Goal: Task Accomplishment & Management: Use online tool/utility

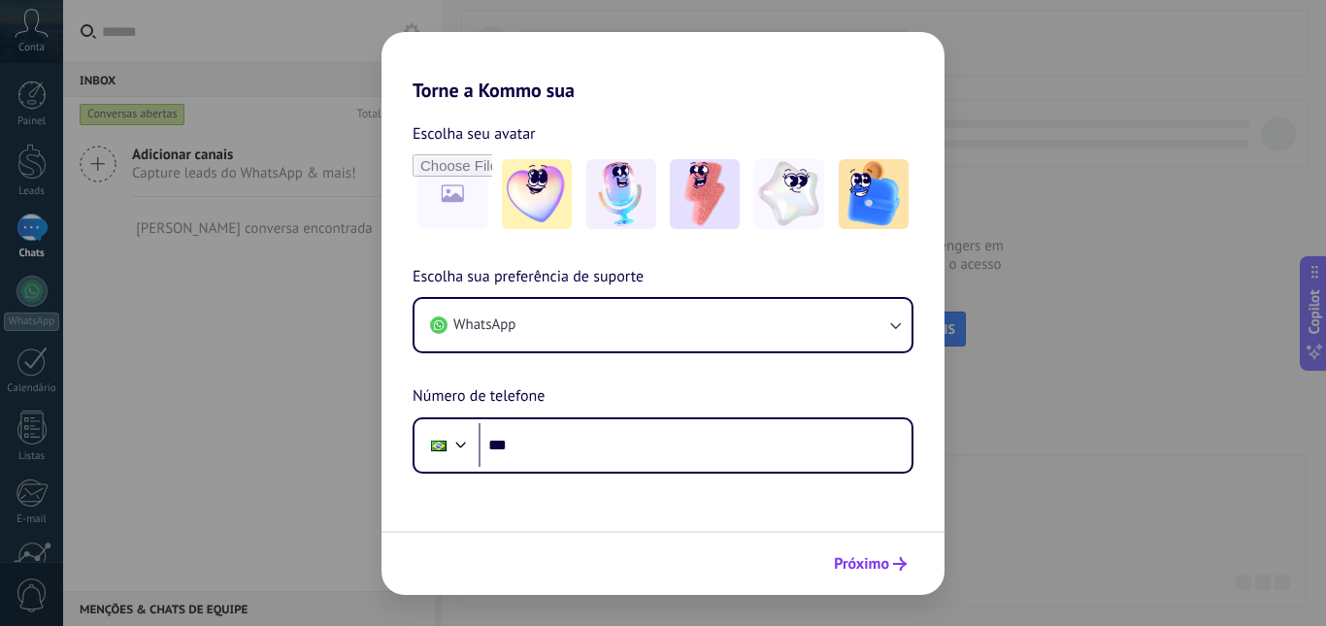
click at [863, 557] on span "Próximo" at bounding box center [861, 564] width 55 height 14
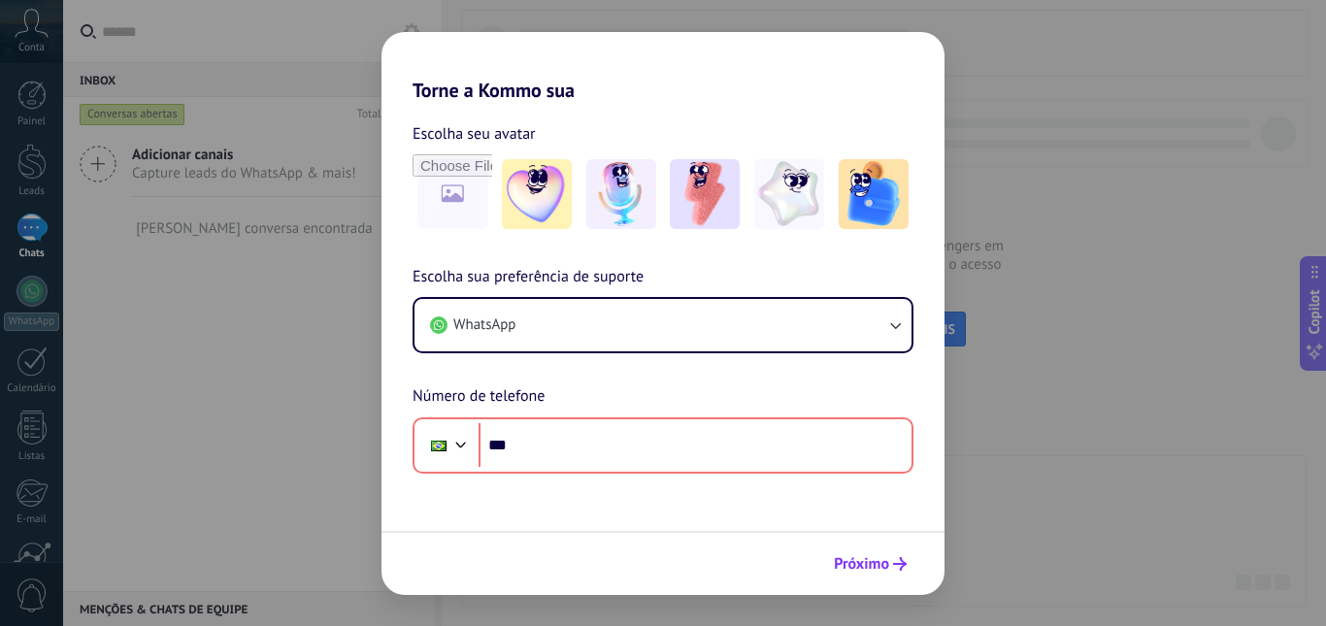
click at [863, 557] on span "Próximo" at bounding box center [861, 564] width 55 height 14
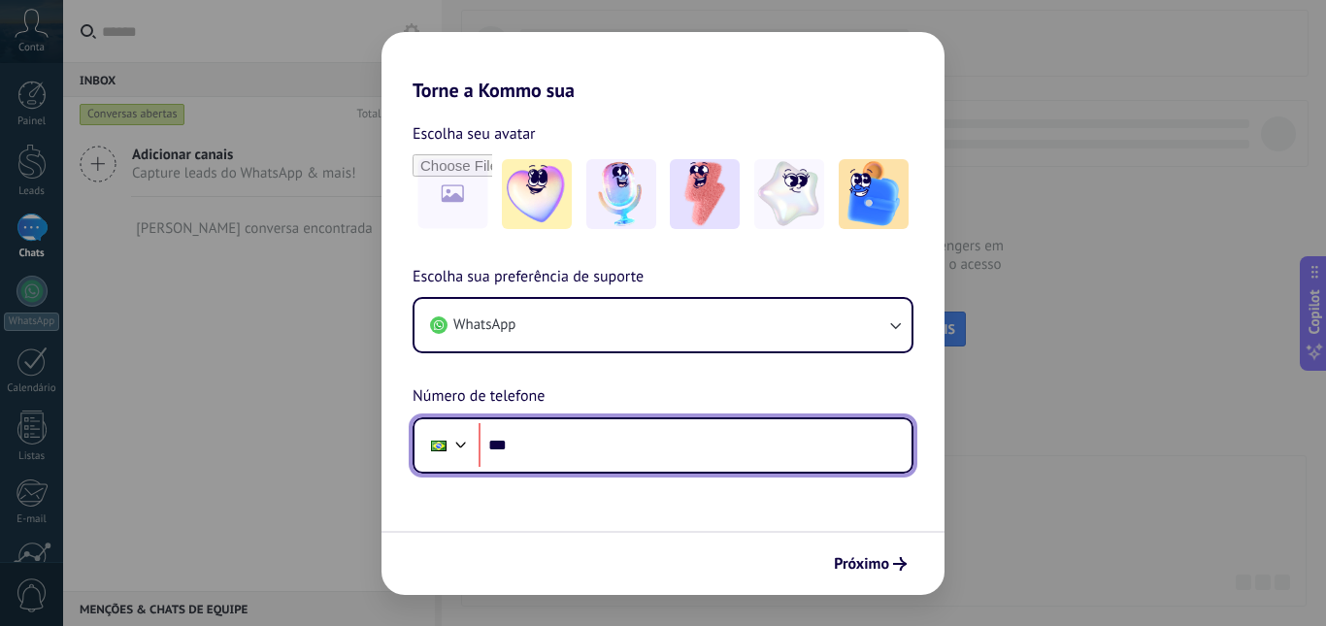
click at [672, 439] on input "***" at bounding box center [695, 445] width 433 height 45
type input "**********"
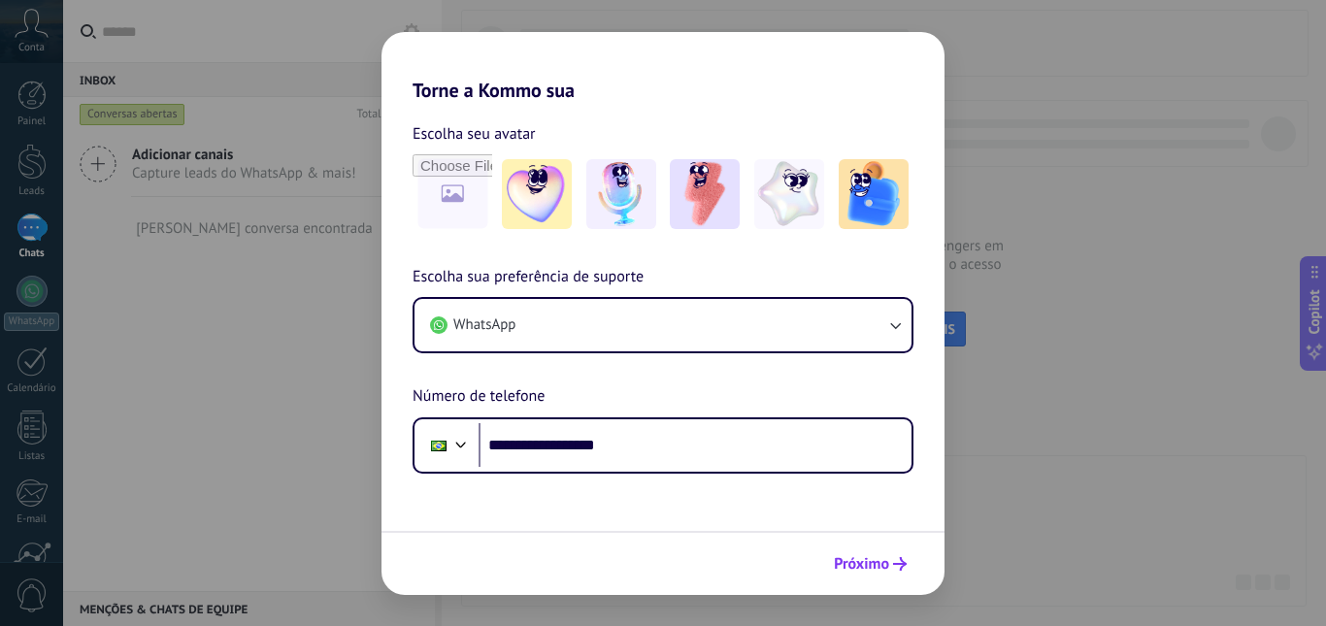
click at [854, 563] on span "Próximo" at bounding box center [861, 564] width 55 height 14
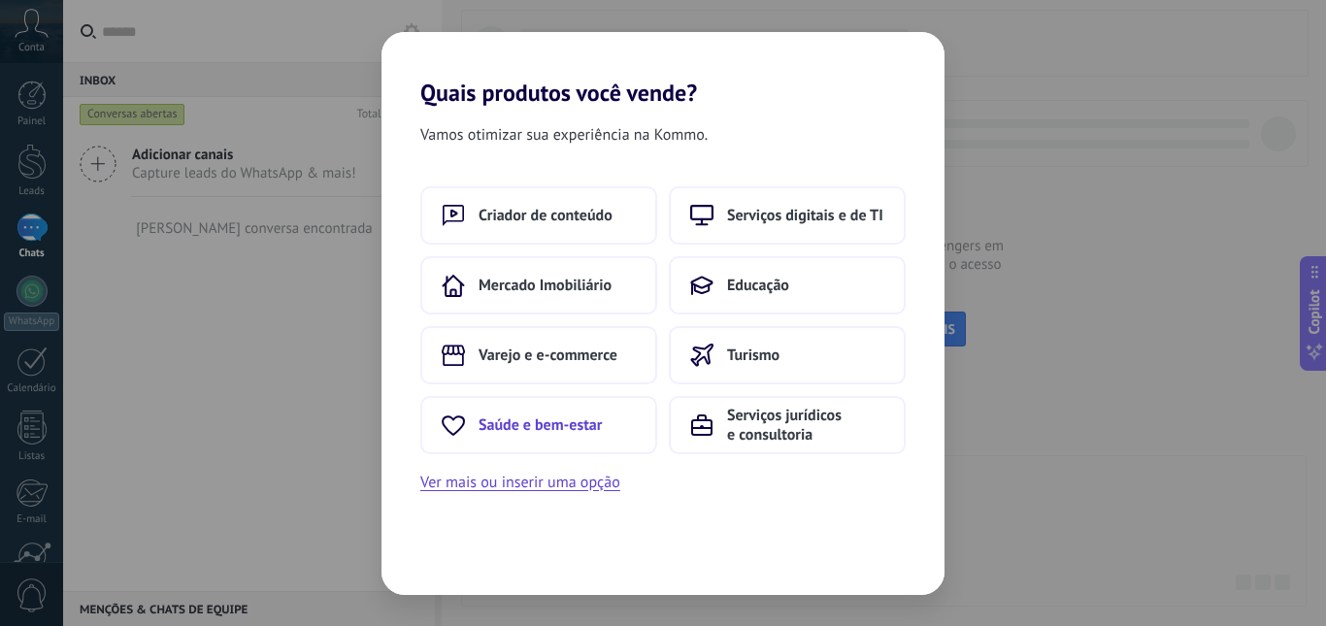
click at [504, 426] on span "Saúde e bem-estar" at bounding box center [540, 425] width 123 height 19
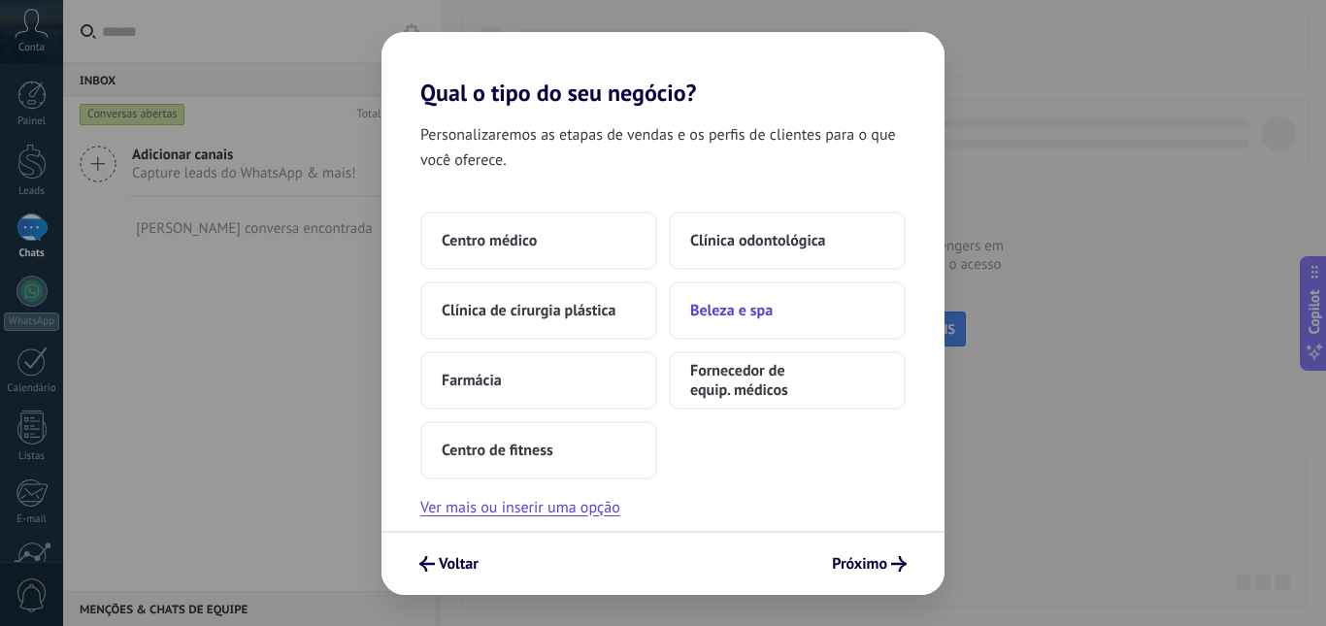
click at [720, 301] on span "Beleza e spa" at bounding box center [731, 310] width 83 height 19
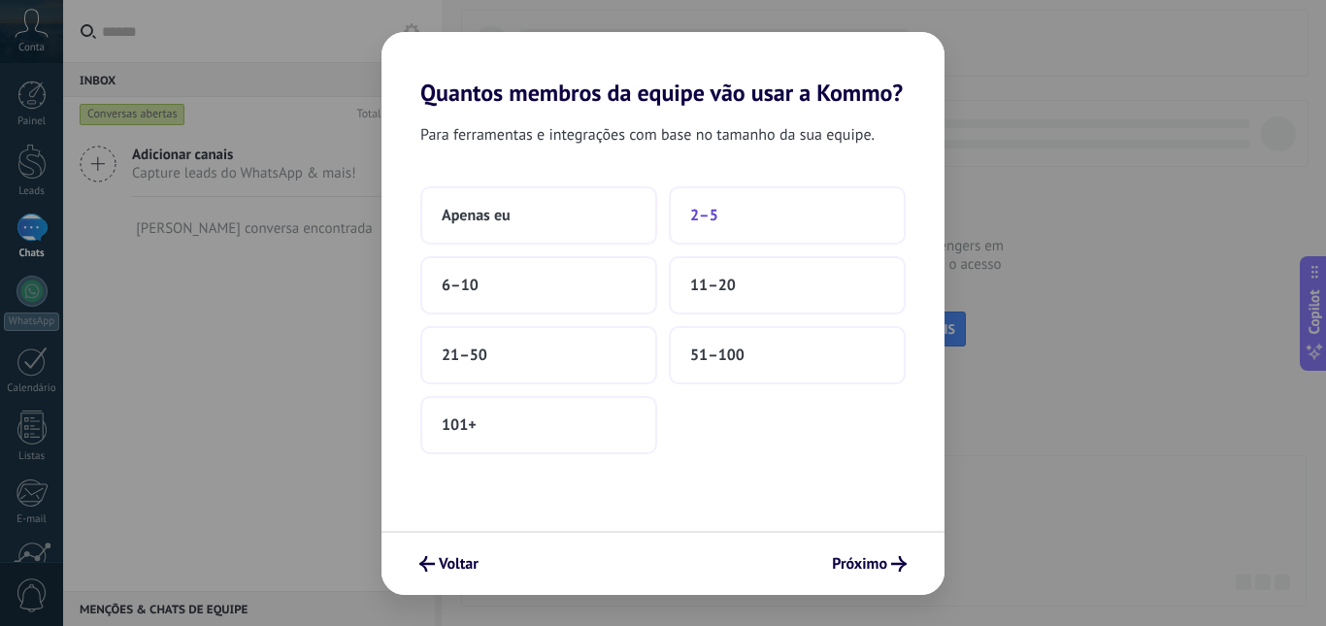
click at [702, 206] on span "2–5" at bounding box center [704, 215] width 28 height 19
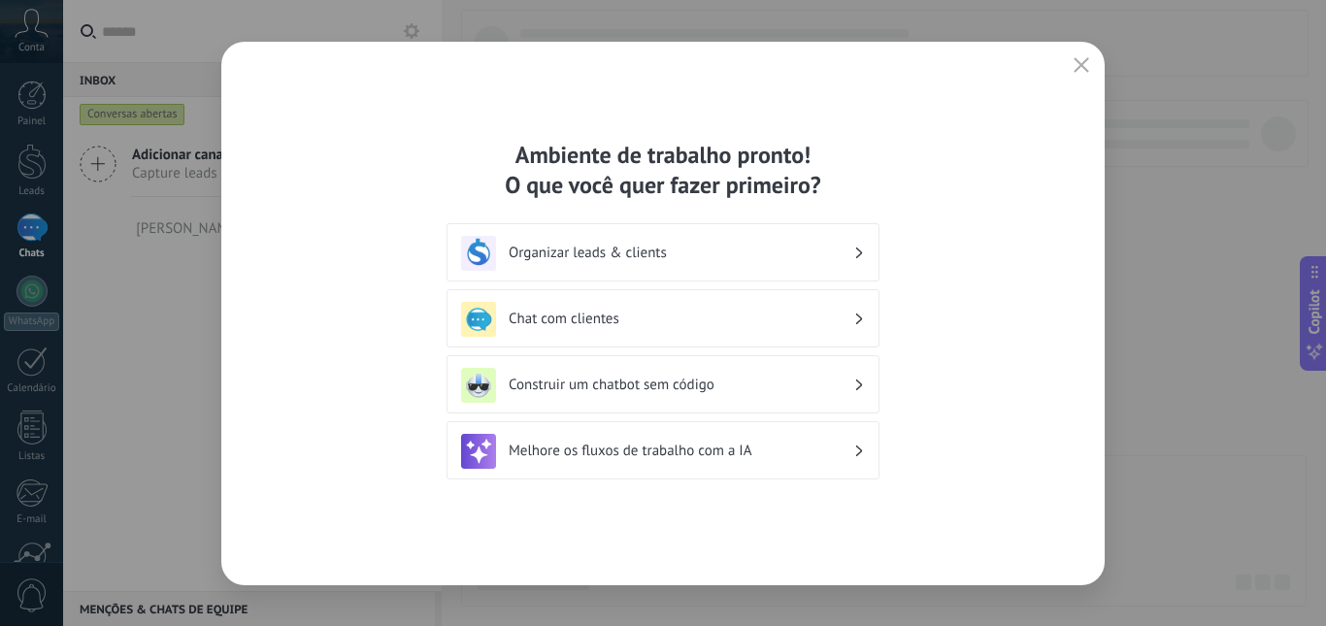
click at [767, 243] on div "Organizar leads & clients" at bounding box center [663, 253] width 404 height 35
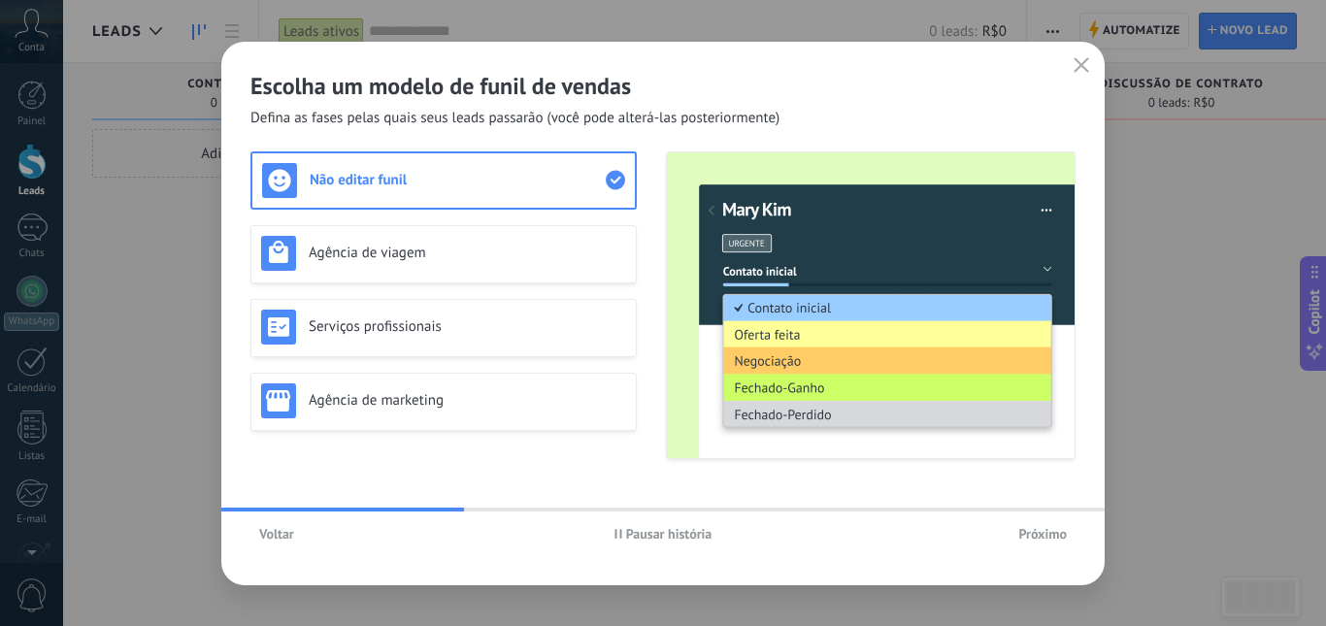
click at [290, 535] on span "Voltar" at bounding box center [276, 534] width 35 height 14
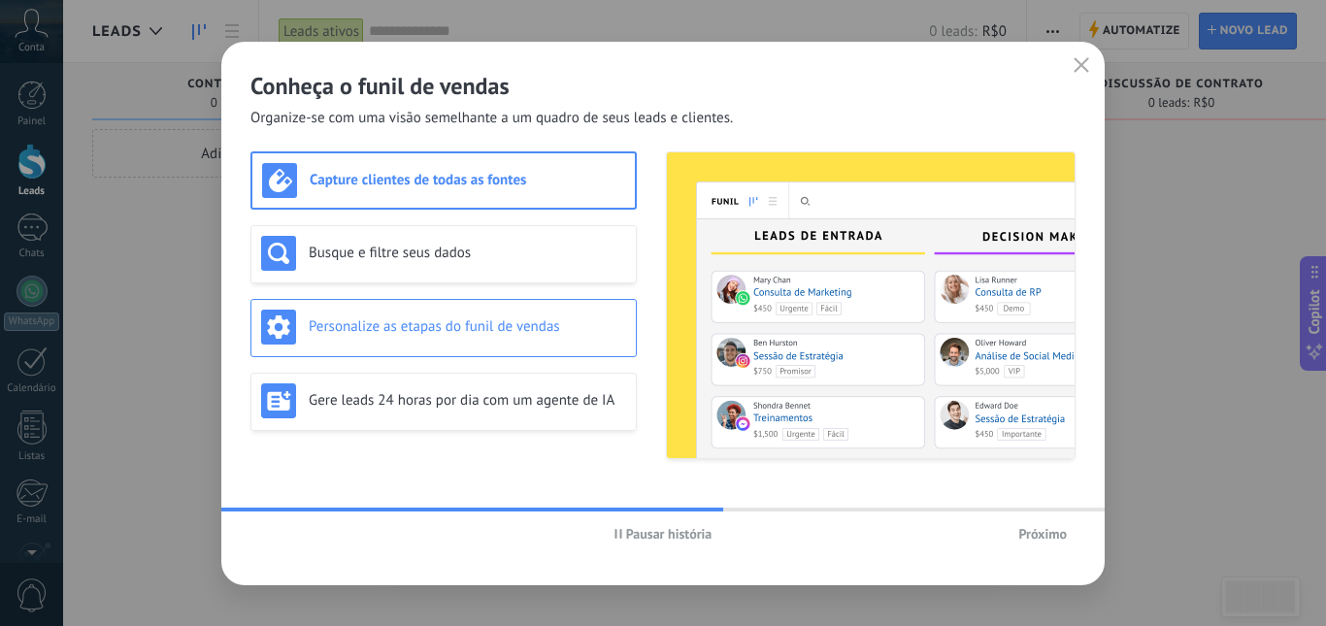
click at [315, 318] on h3 "Personalize as etapas do funil de vendas" at bounding box center [468, 327] width 318 height 18
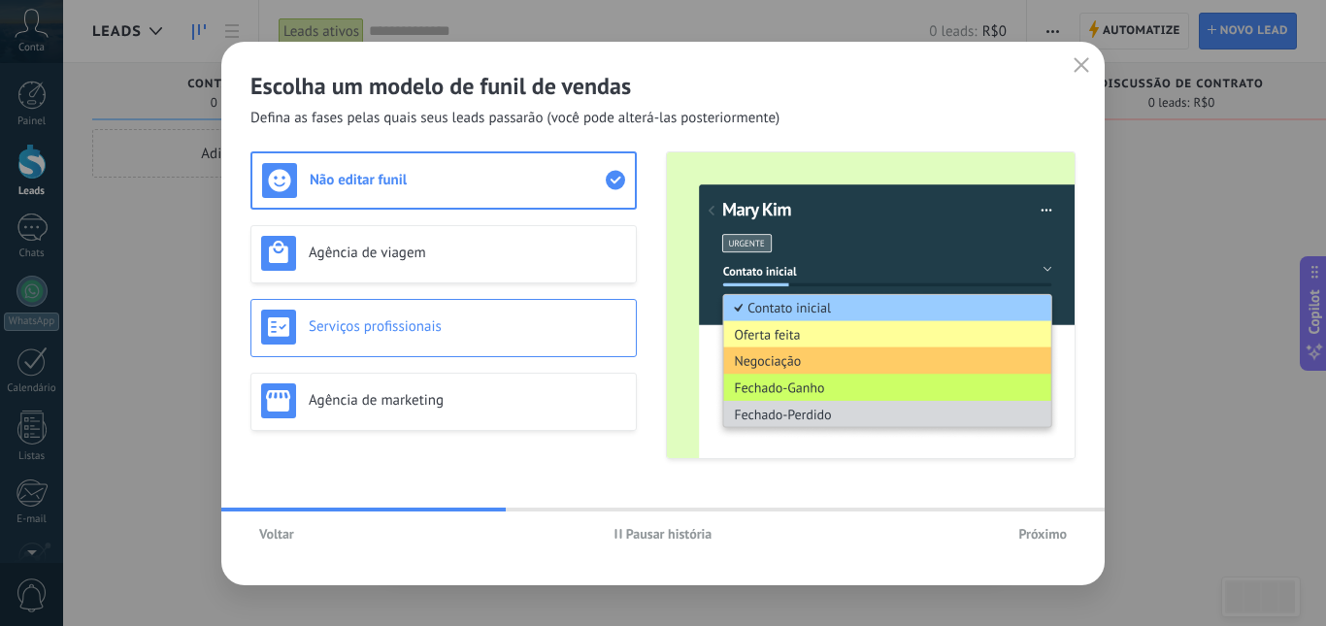
click at [564, 331] on h3 "Serviços profissionais" at bounding box center [468, 327] width 318 height 18
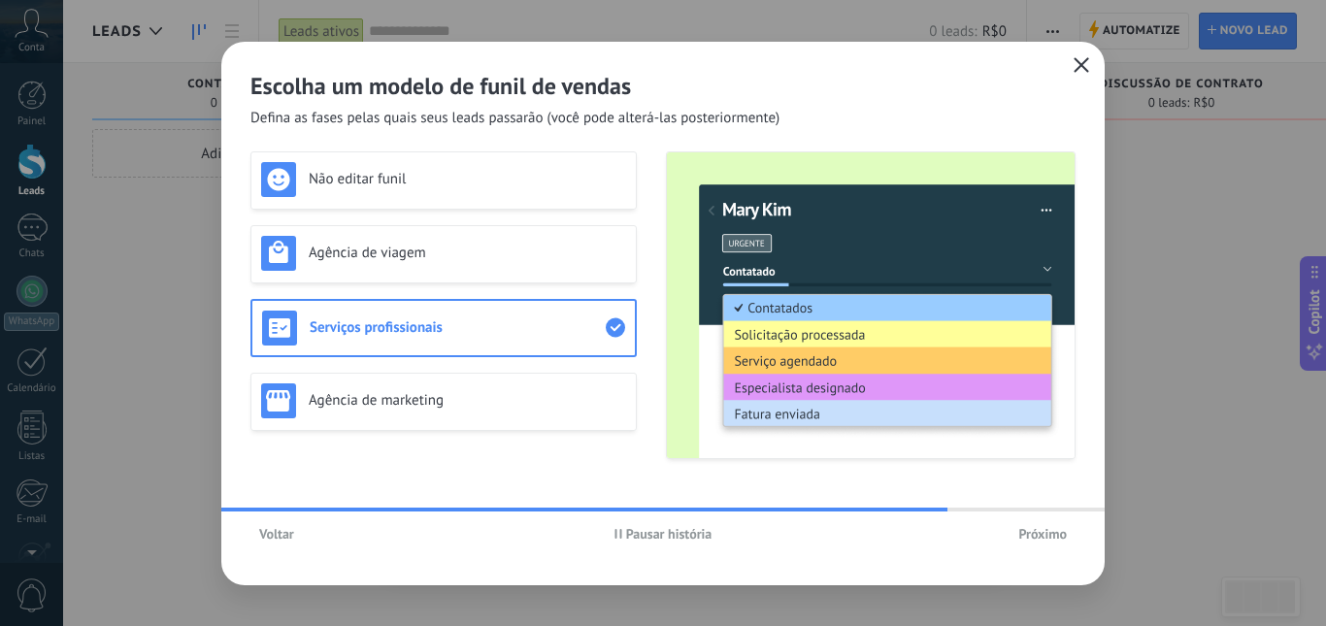
click at [1088, 51] on div "Escolha um modelo de funil de vendas Defina as fases pelas quais seus leads pas…" at bounding box center [663, 314] width 884 height 544
click at [1081, 61] on icon "button" at bounding box center [1082, 65] width 16 height 16
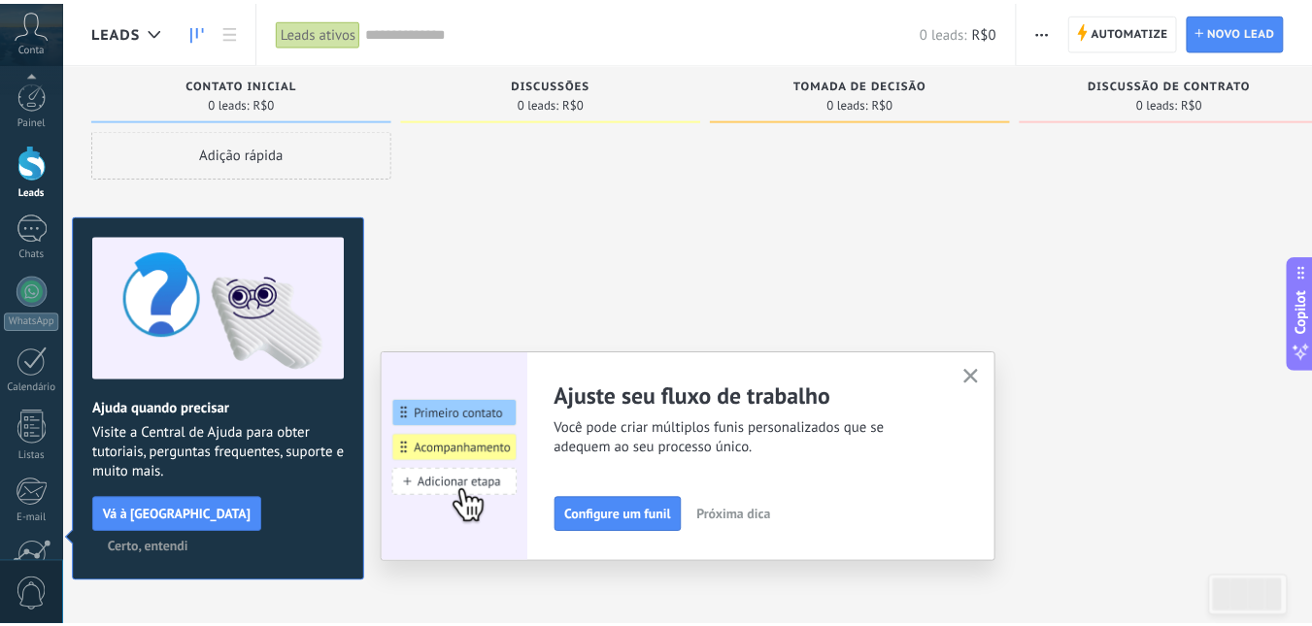
scroll to position [182, 0]
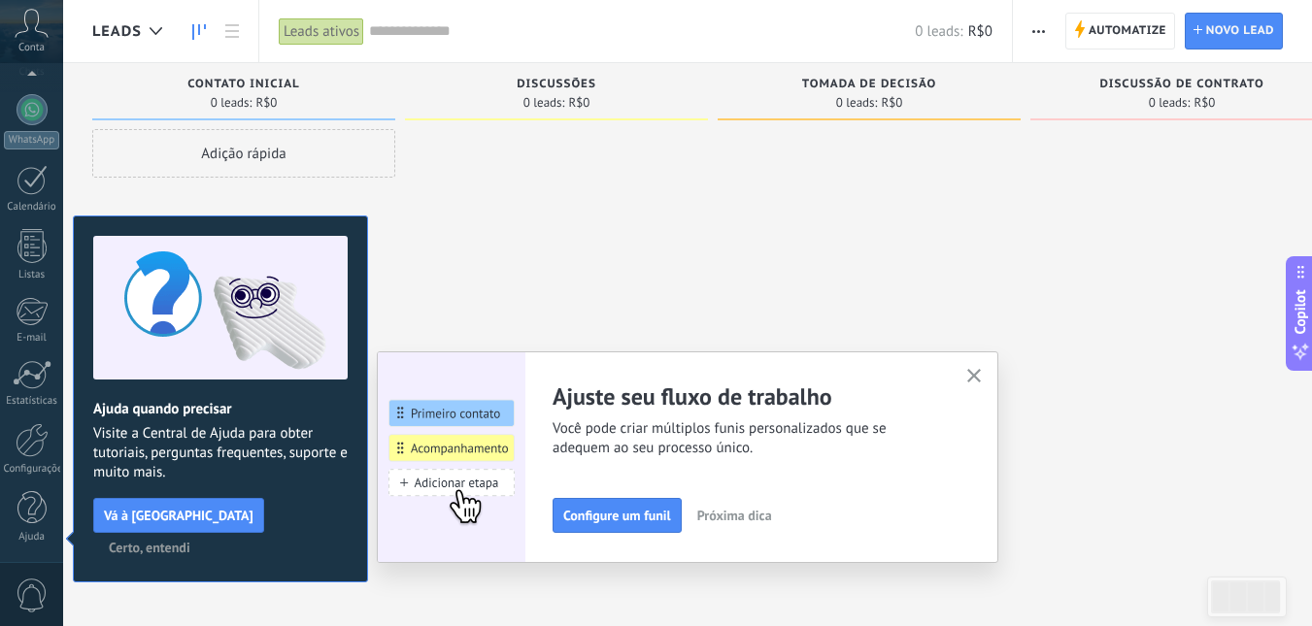
click at [190, 541] on span "Certo, entendi" at bounding box center [150, 548] width 82 height 14
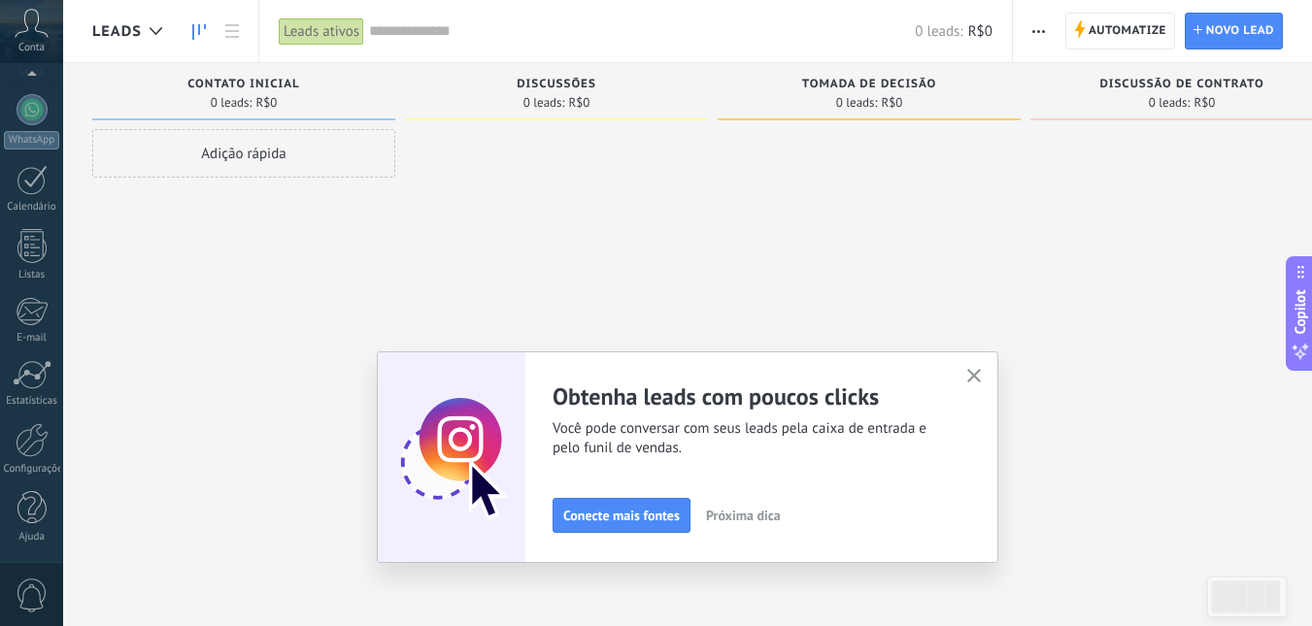
click at [977, 369] on button "button" at bounding box center [974, 377] width 24 height 26
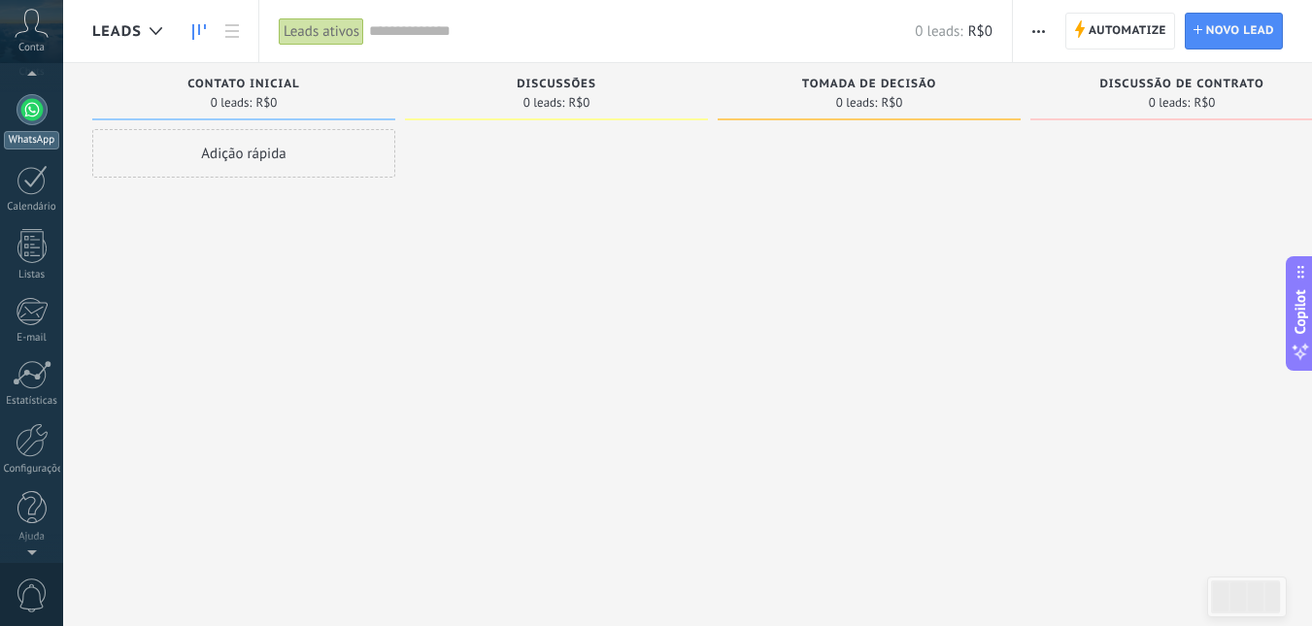
click at [20, 100] on div at bounding box center [32, 109] width 31 height 31
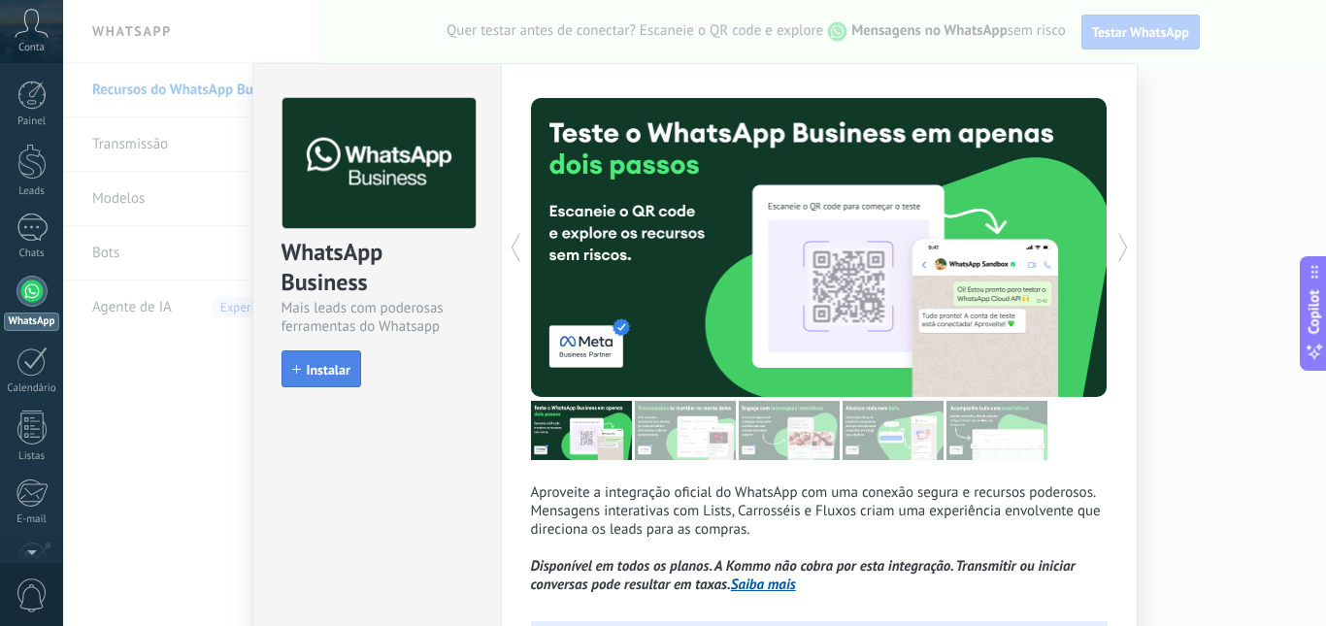
click at [310, 351] on button "Instalar" at bounding box center [322, 369] width 80 height 37
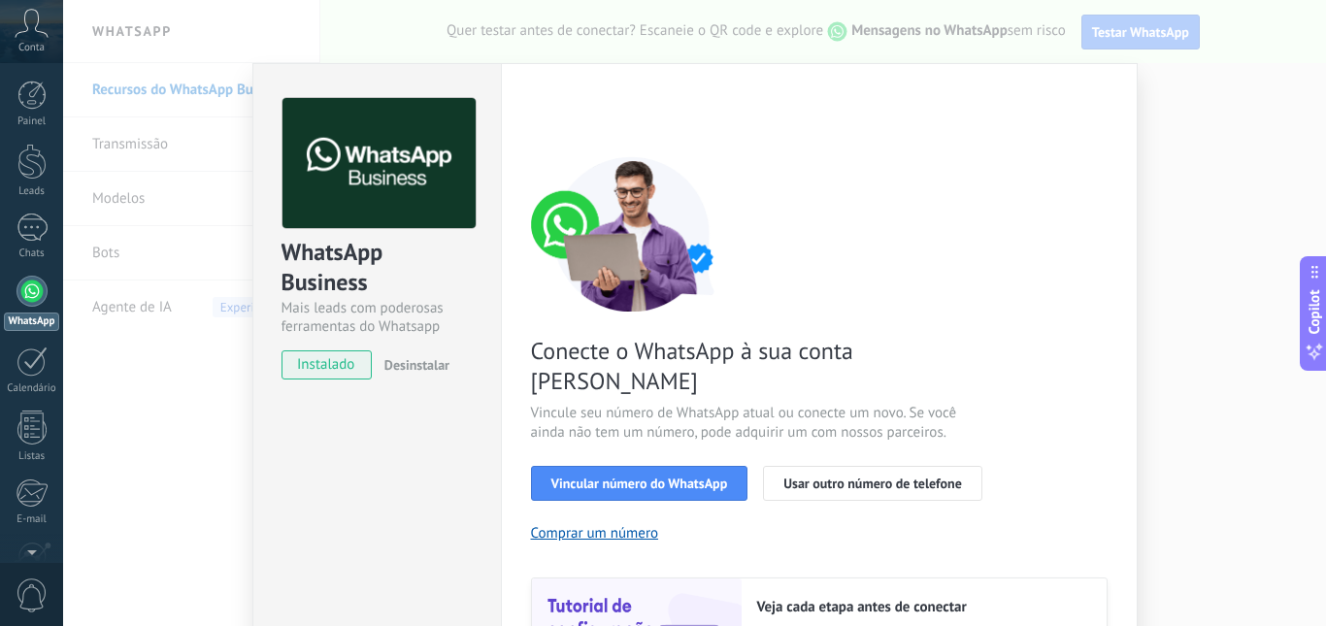
click at [135, 382] on div "WhatsApp Business Mais leads com poderosas ferramentas do Whatsapp instalado De…" at bounding box center [694, 313] width 1263 height 626
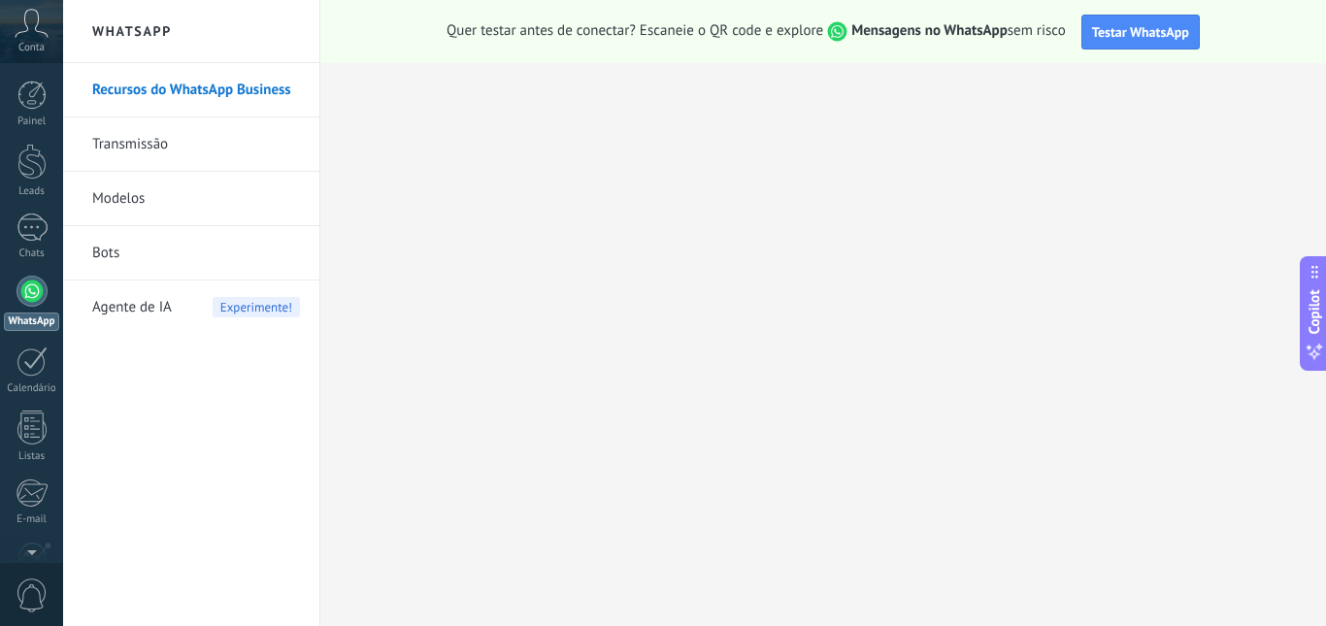
click at [130, 130] on link "Transmissão" at bounding box center [196, 144] width 208 height 54
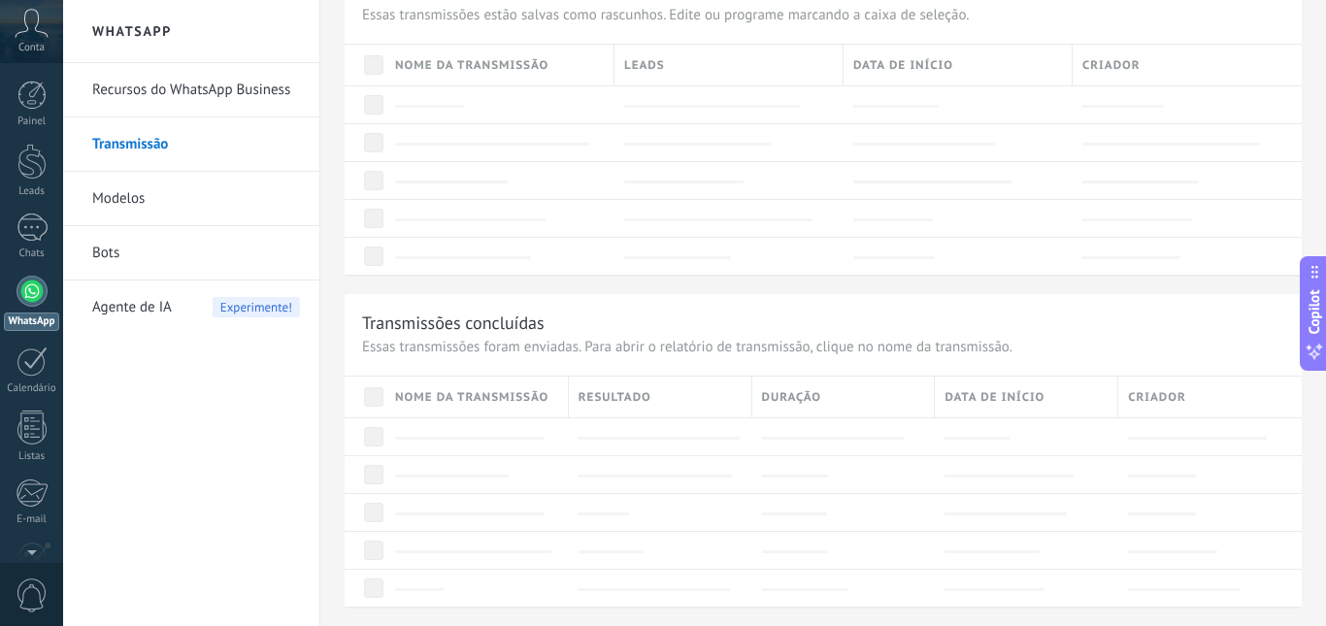
scroll to position [1074, 0]
click at [204, 202] on link "Modelos" at bounding box center [196, 199] width 208 height 54
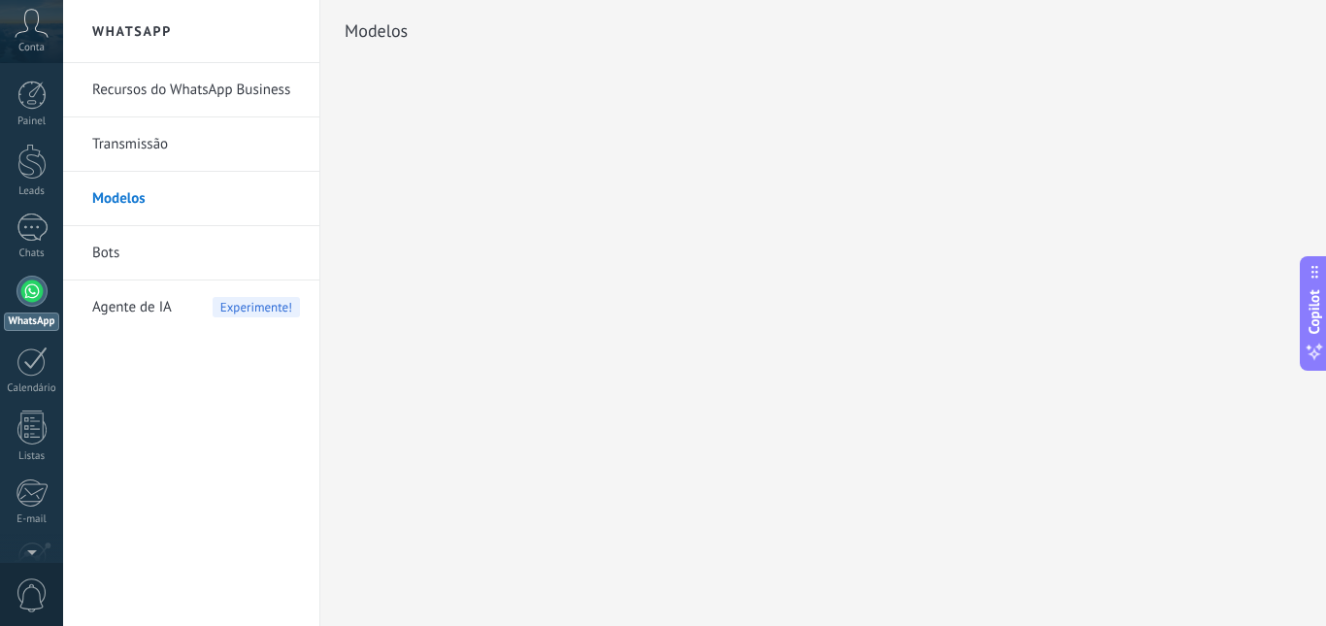
click at [494, 244] on div "WhatsApp Recursos do WhatsApp Business Transmissão Modelos Bots Agente de IA Ex…" at bounding box center [694, 313] width 1263 height 626
click at [76, 265] on li "Bots" at bounding box center [191, 253] width 256 height 54
click at [99, 251] on link "Bots" at bounding box center [196, 253] width 208 height 54
click at [138, 90] on link "Recursos do WhatsApp Business" at bounding box center [196, 90] width 208 height 54
click at [15, 227] on link "Chats" at bounding box center [31, 237] width 63 height 47
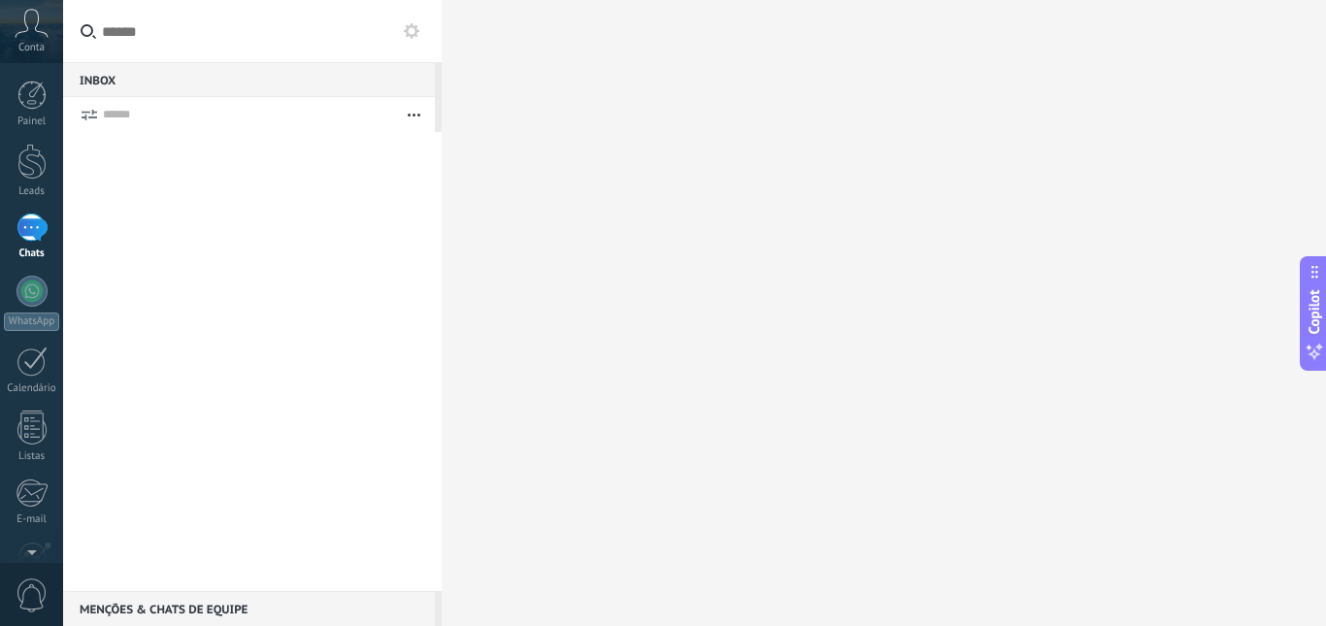
click at [34, 13] on icon at bounding box center [32, 23] width 34 height 29
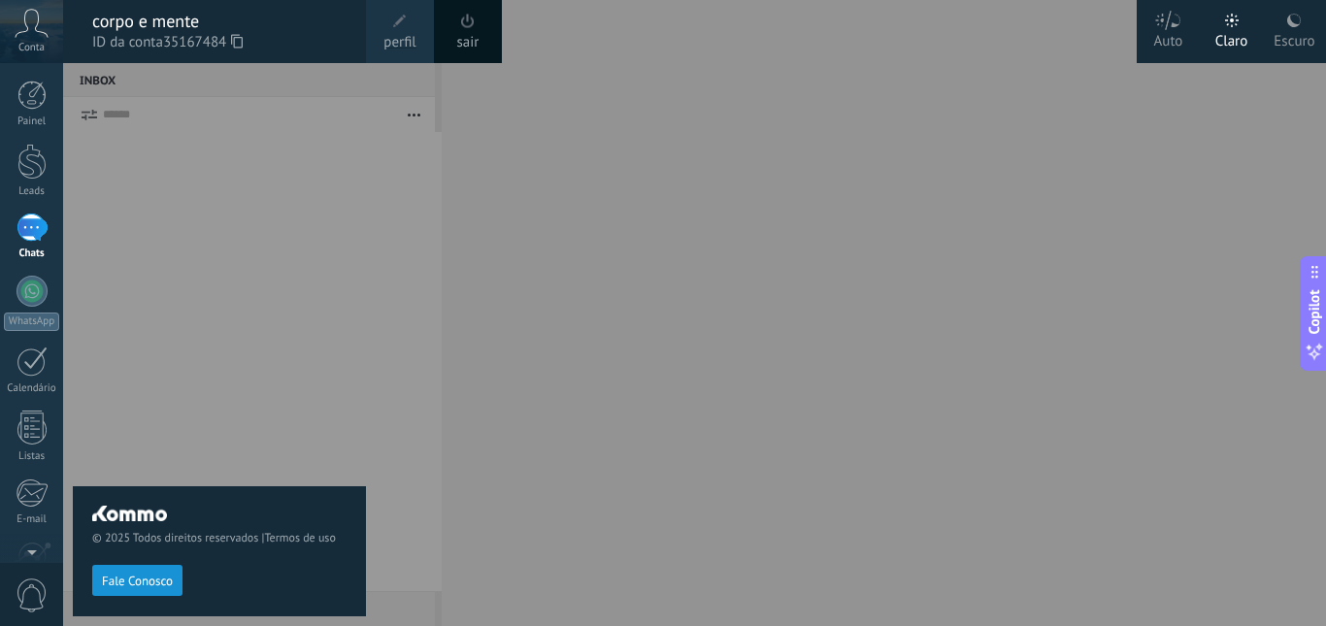
click at [215, 280] on div "© 2025 Todos direitos reservados | Termos de uso Fale Conosco" at bounding box center [219, 344] width 293 height 563
drag, startPoint x: 276, startPoint y: 362, endPoint x: 372, endPoint y: 183, distance: 203.7
click at [277, 362] on div "© 2025 Todos direitos reservados | Termos de uso Fale Conosco" at bounding box center [219, 344] width 293 height 563
click at [405, 146] on div at bounding box center [726, 313] width 1326 height 626
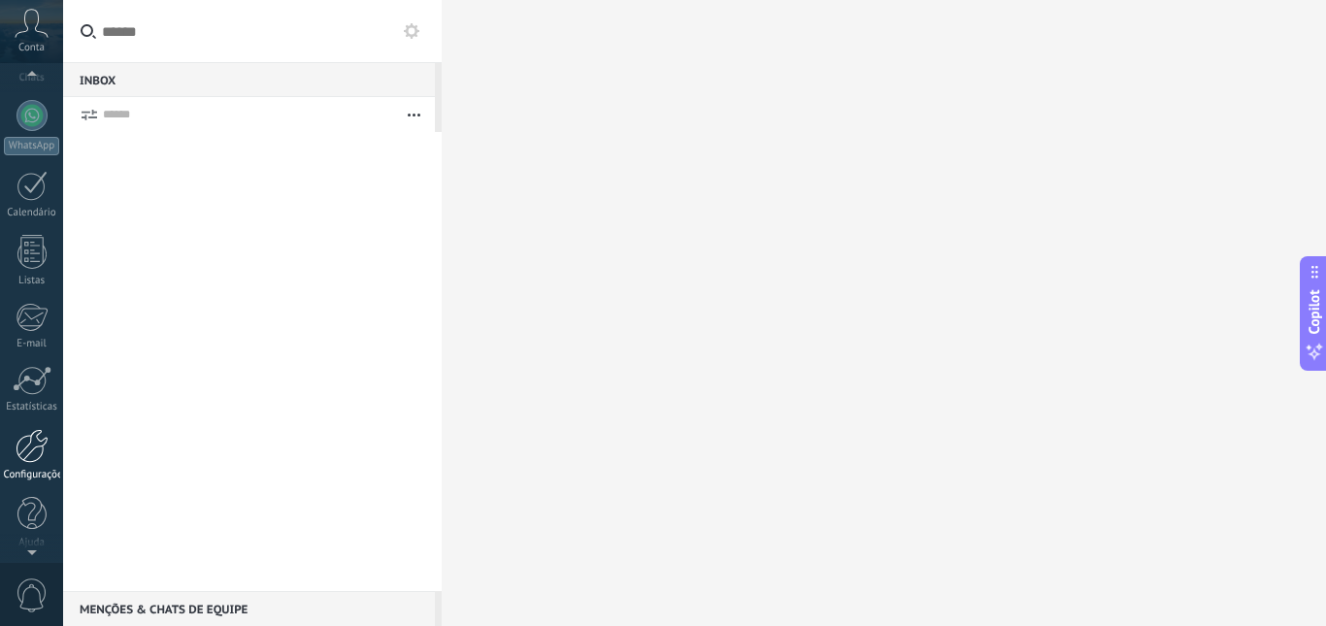
scroll to position [182, 0]
click at [23, 379] on div at bounding box center [32, 374] width 39 height 29
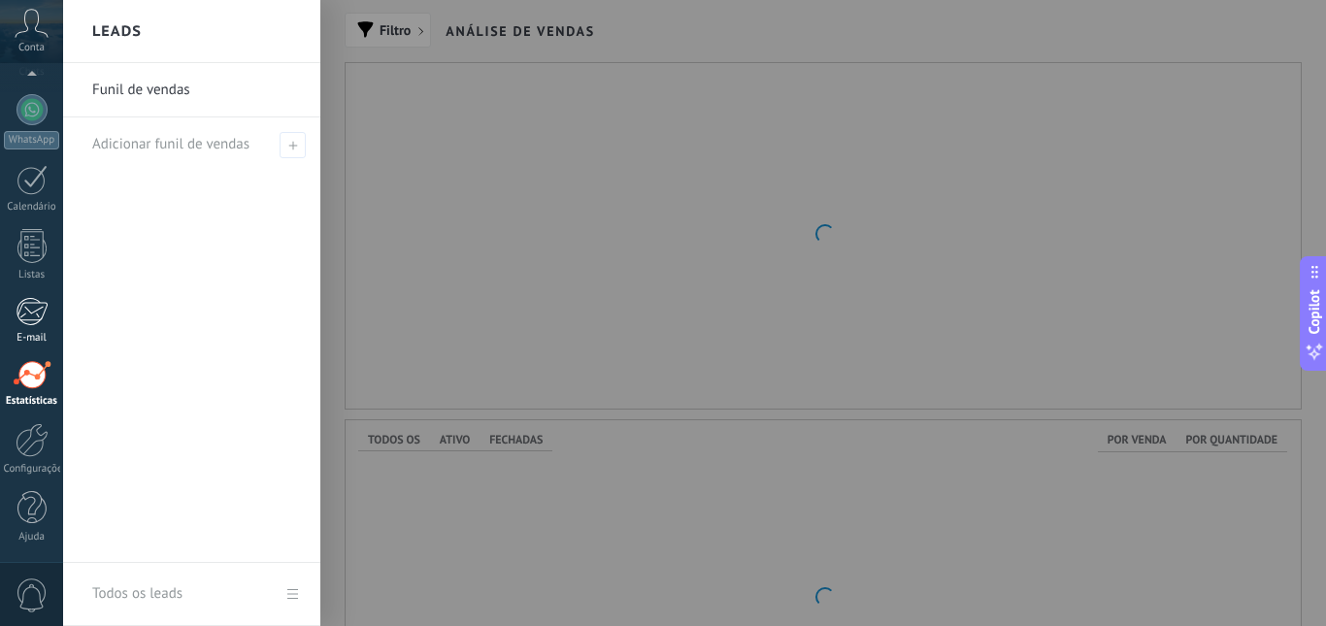
click at [23, 308] on div at bounding box center [32, 311] width 32 height 29
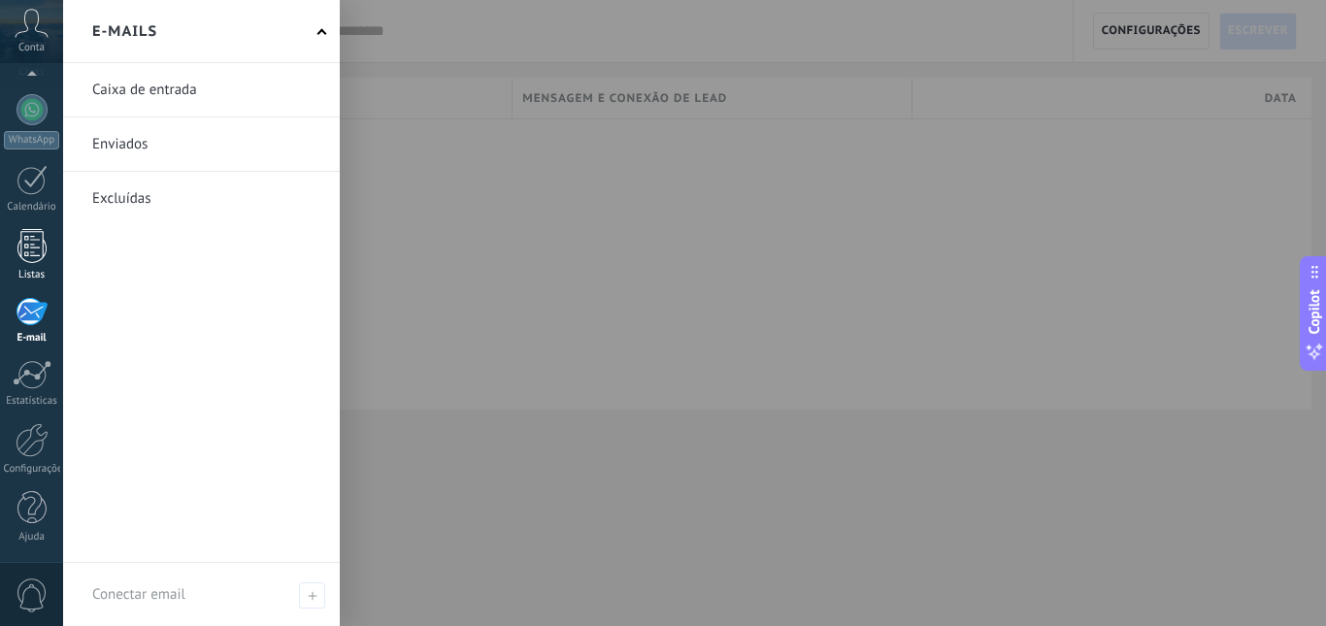
click at [50, 239] on link "Listas" at bounding box center [31, 255] width 63 height 52
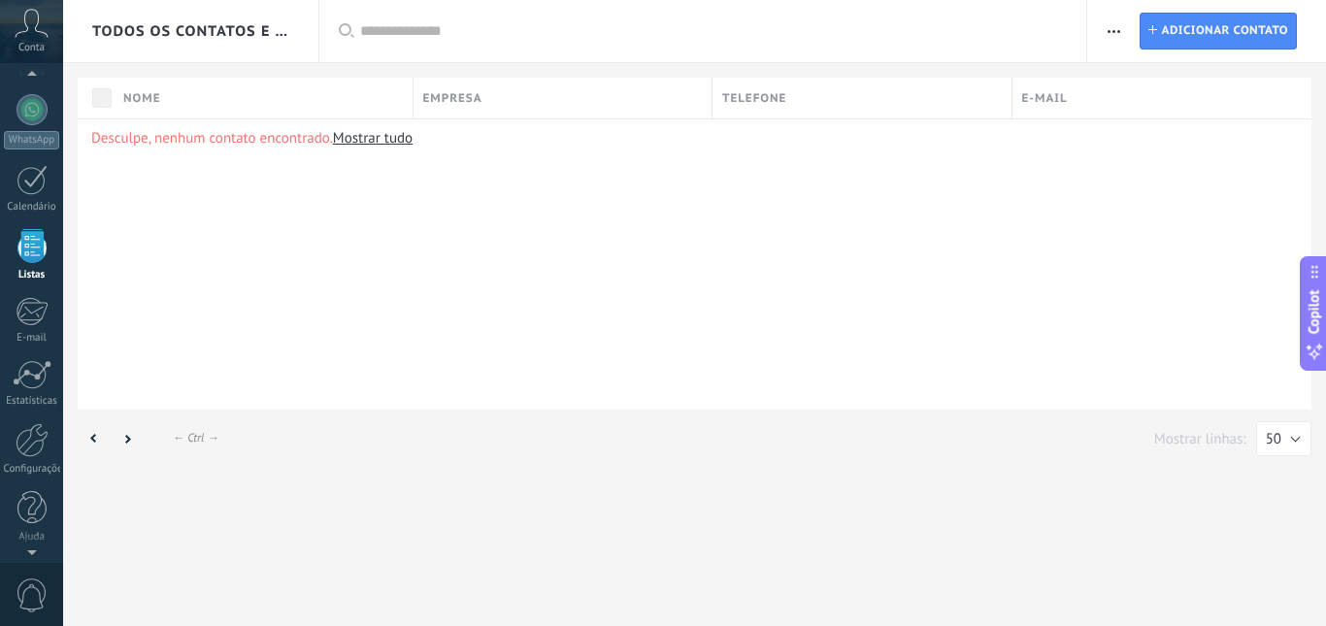
scroll to position [120, 0]
click at [30, 255] on div at bounding box center [32, 241] width 31 height 30
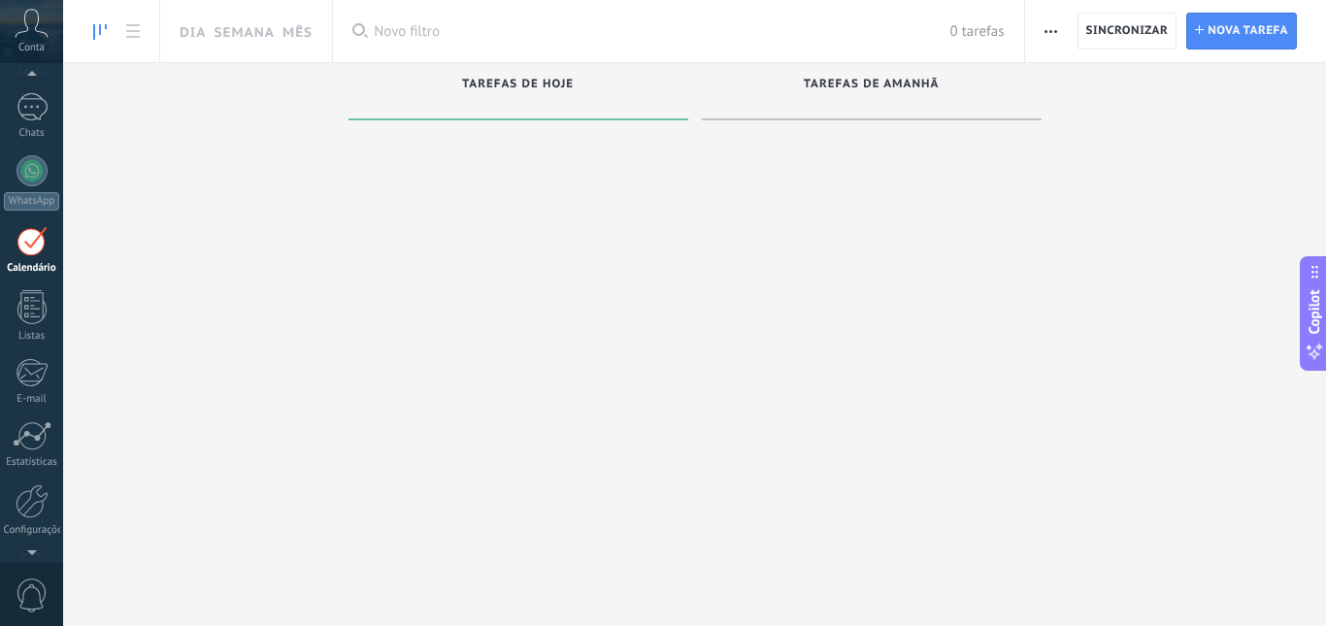
scroll to position [56, 0]
click at [32, 217] on div "Painel Leads Chats WhatsApp Clientes" at bounding box center [31, 356] width 63 height 664
click at [30, 225] on div at bounding box center [32, 234] width 31 height 31
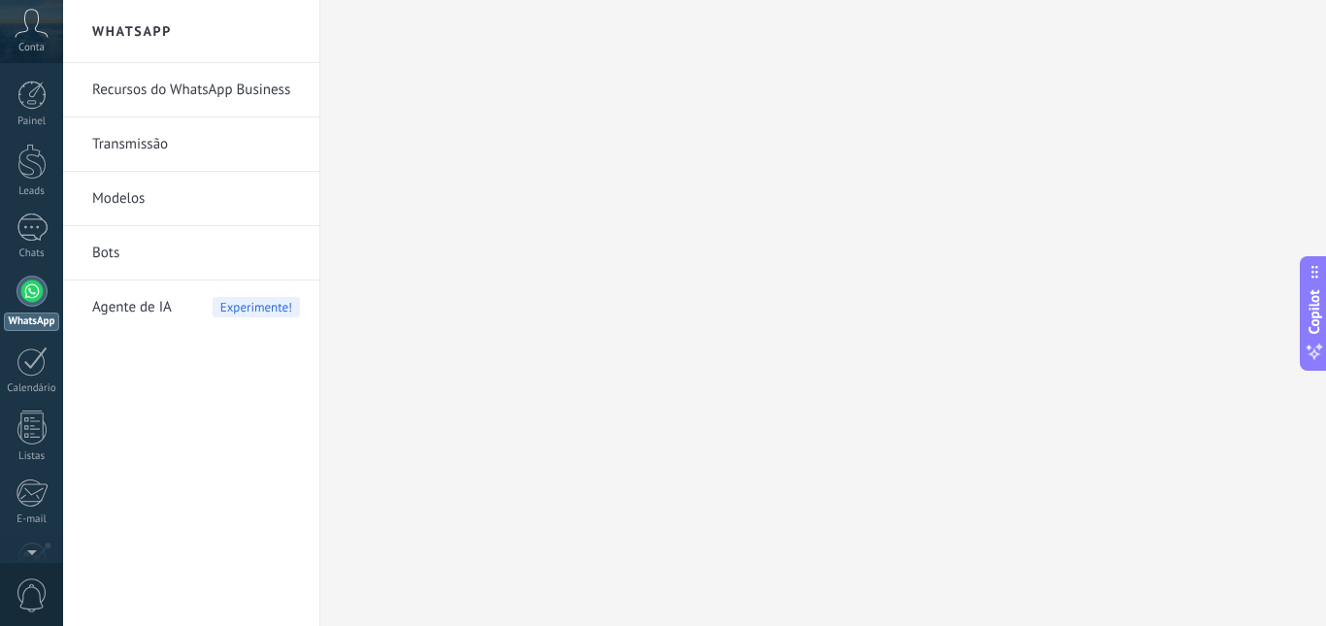
click at [124, 139] on link "Transmissão" at bounding box center [196, 144] width 208 height 54
click at [152, 90] on link "Recursos do WhatsApp Business" at bounding box center [196, 90] width 208 height 54
click at [223, 77] on link "Recursos do WhatsApp Business" at bounding box center [196, 90] width 208 height 54
click at [160, 39] on h2 "WhatsApp" at bounding box center [191, 31] width 208 height 63
